Goal: Transaction & Acquisition: Download file/media

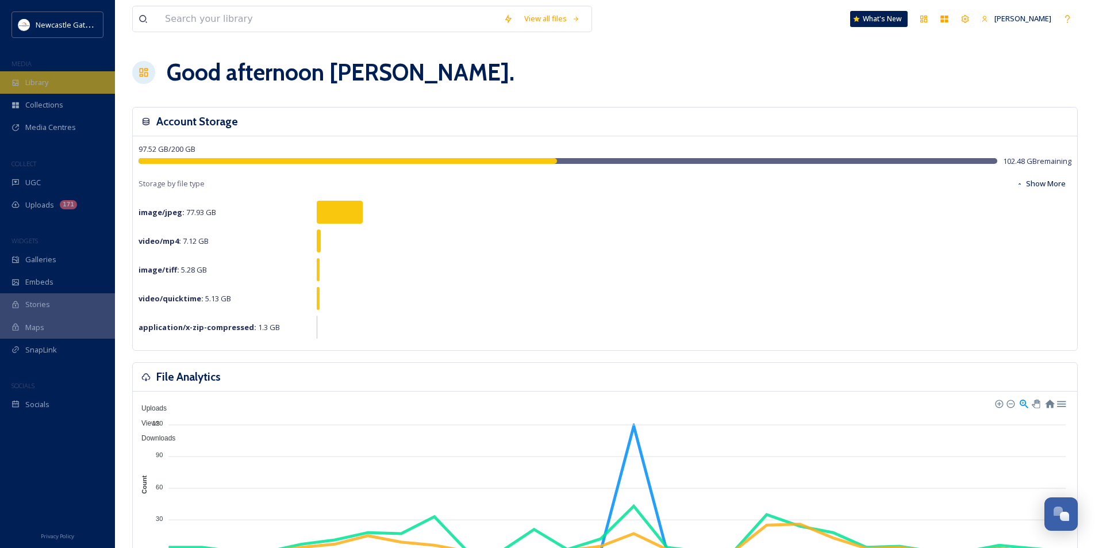
click at [25, 82] on span "Library" at bounding box center [36, 82] width 23 height 11
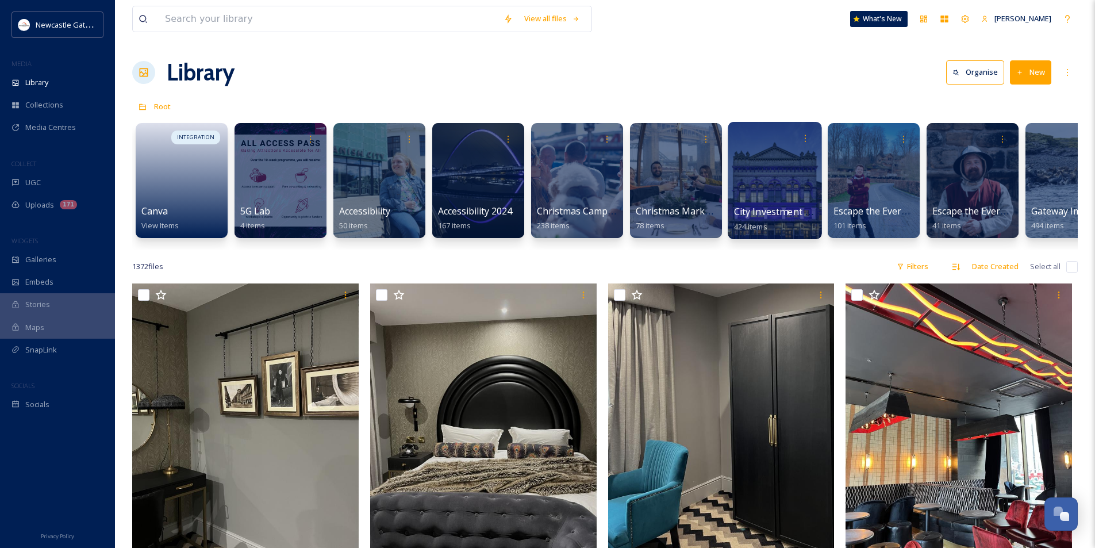
click at [788, 176] on div at bounding box center [775, 180] width 94 height 117
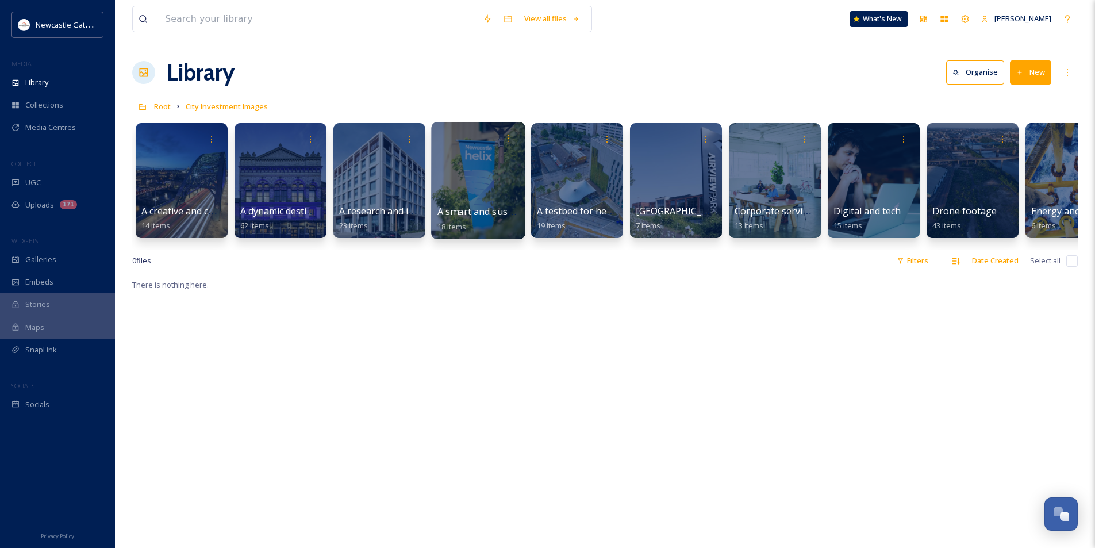
click at [462, 187] on div at bounding box center [478, 180] width 94 height 117
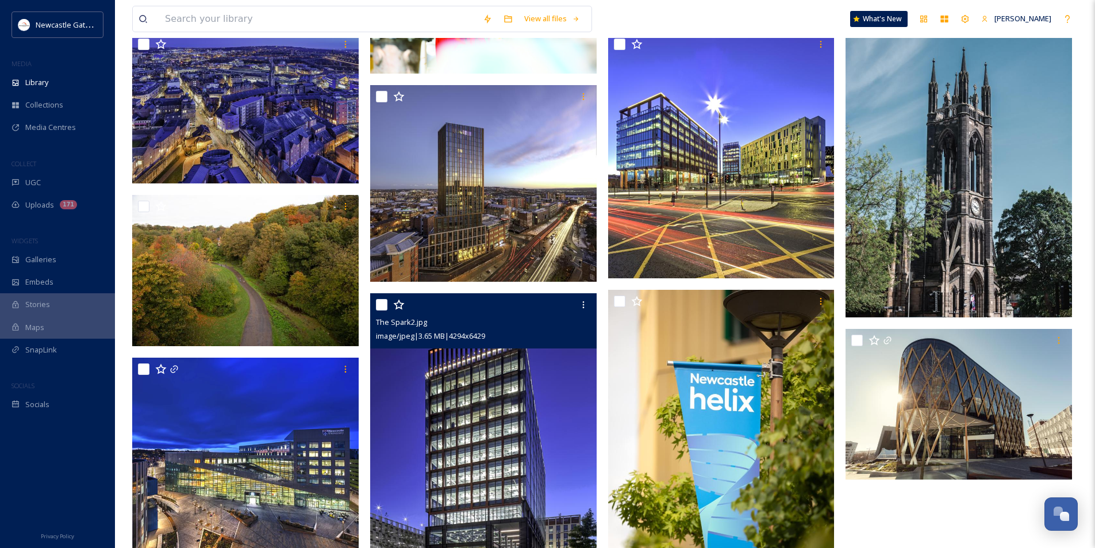
scroll to position [345, 0]
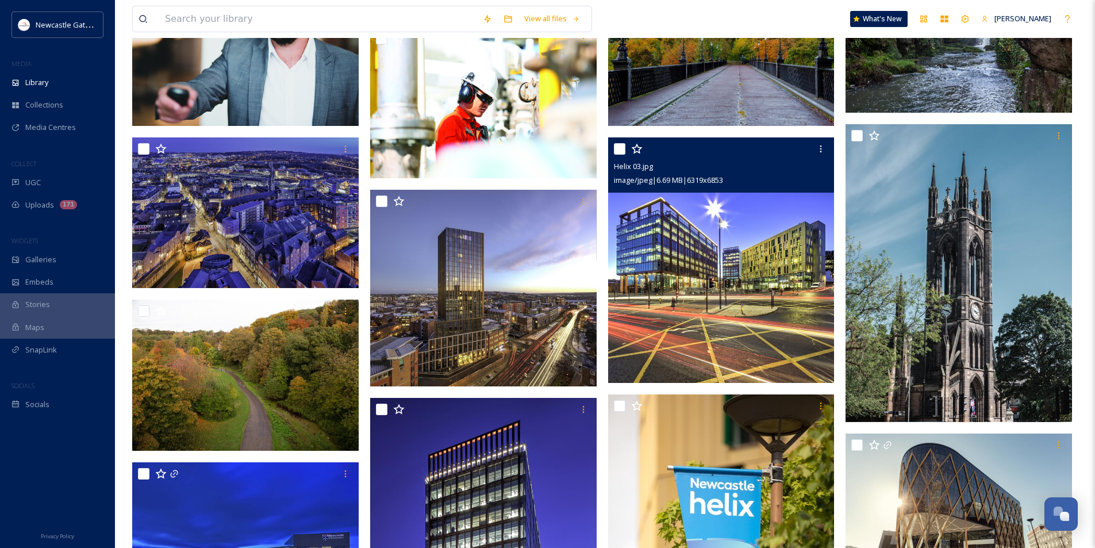
click at [734, 287] on img at bounding box center [721, 259] width 226 height 245
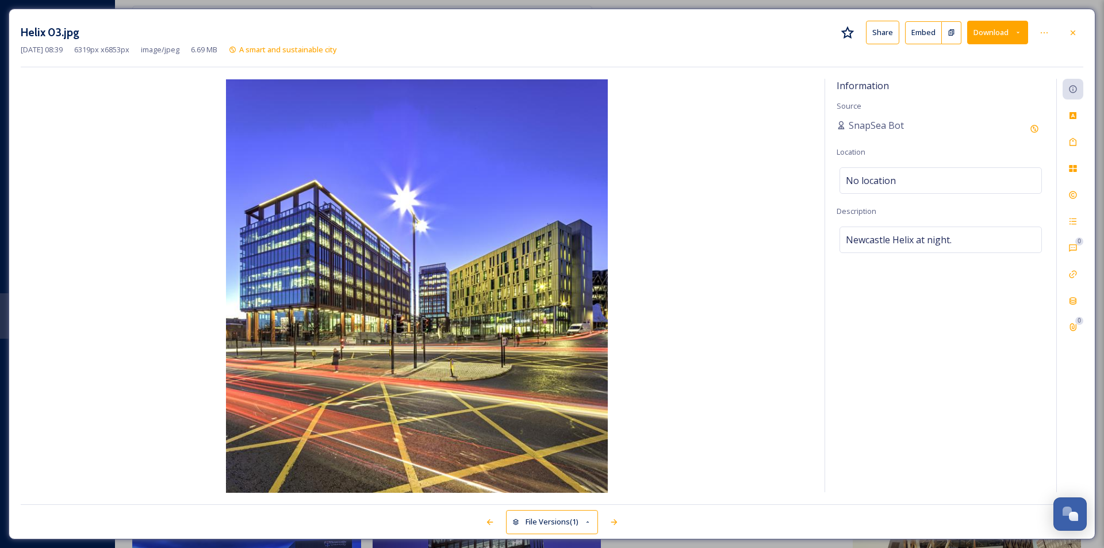
click at [982, 34] on button "Download" at bounding box center [997, 33] width 61 height 24
click at [985, 80] on span "Download Large (1844 x 2000)" at bounding box center [963, 81] width 101 height 11
click at [1075, 37] on icon at bounding box center [1072, 32] width 9 height 9
